Goal: Task Accomplishment & Management: Use online tool/utility

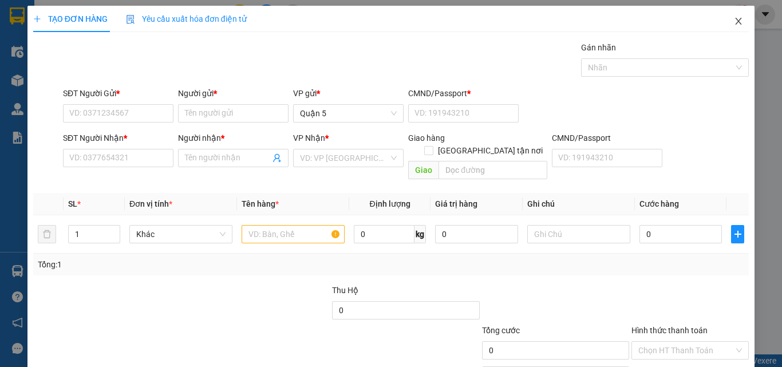
click at [734, 17] on icon "close" at bounding box center [738, 21] width 9 height 9
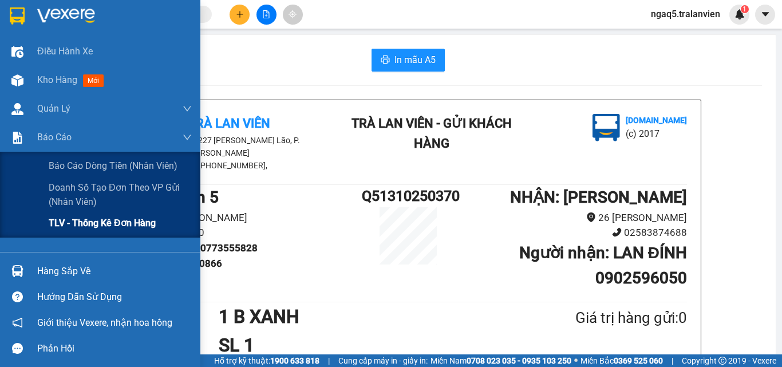
click at [74, 215] on div "TLV - Thống kê đơn hàng" at bounding box center [120, 223] width 143 height 29
